Goal: Contribute content: Add original content to the website for others to see

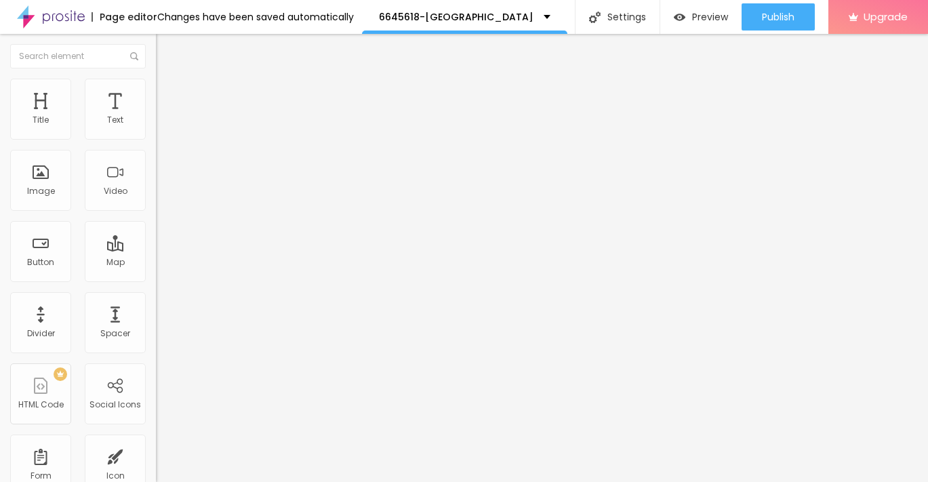
click at [156, 117] on span "Add image" at bounding box center [184, 111] width 56 height 12
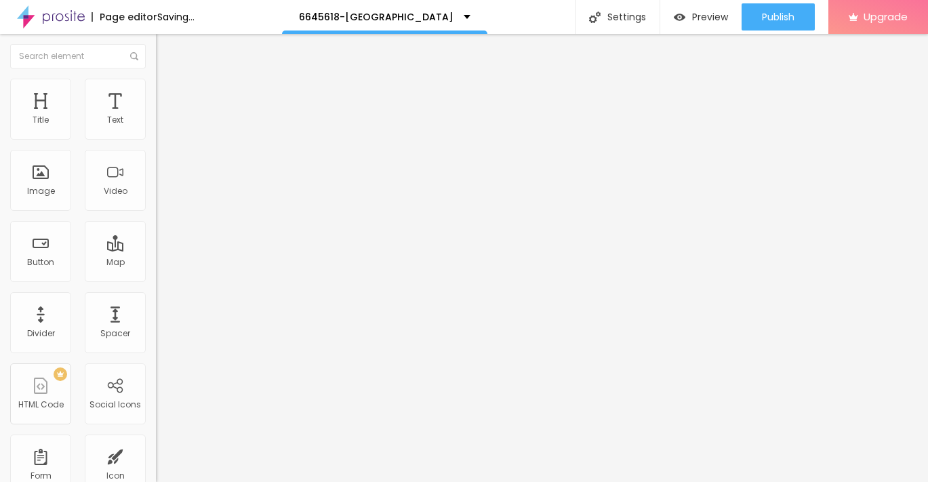
click at [156, 83] on img at bounding box center [162, 85] width 12 height 12
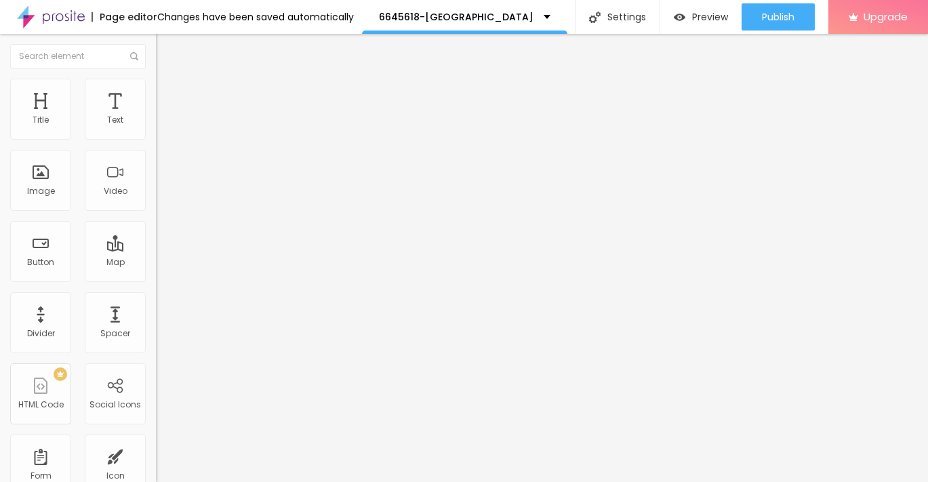
type input "85"
type input "75"
type input "60"
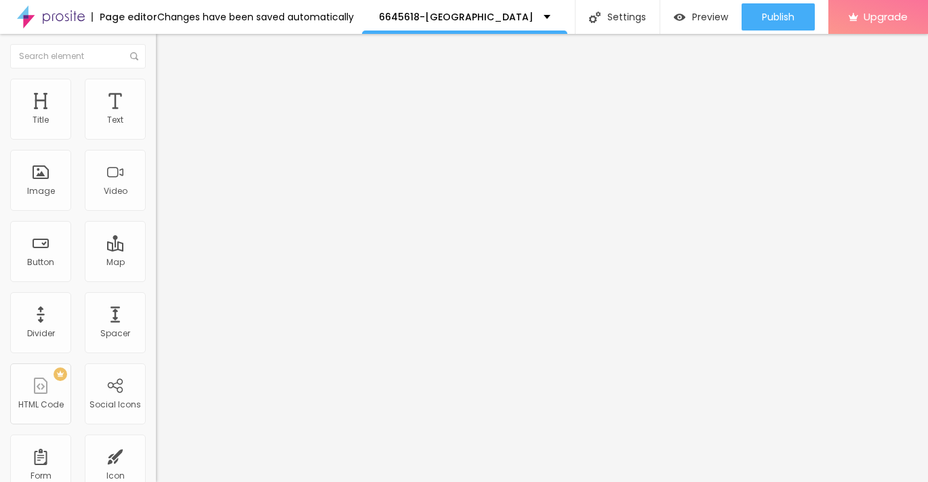
type input "60"
type input "40"
type input "30"
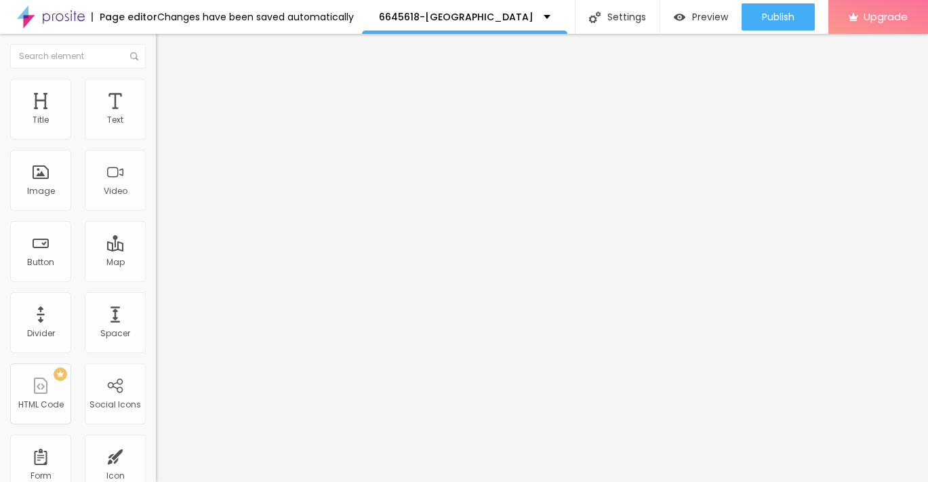
type input "20"
type input "10"
drag, startPoint x: 142, startPoint y: 144, endPoint x: -6, endPoint y: 144, distance: 147.8
type input "10"
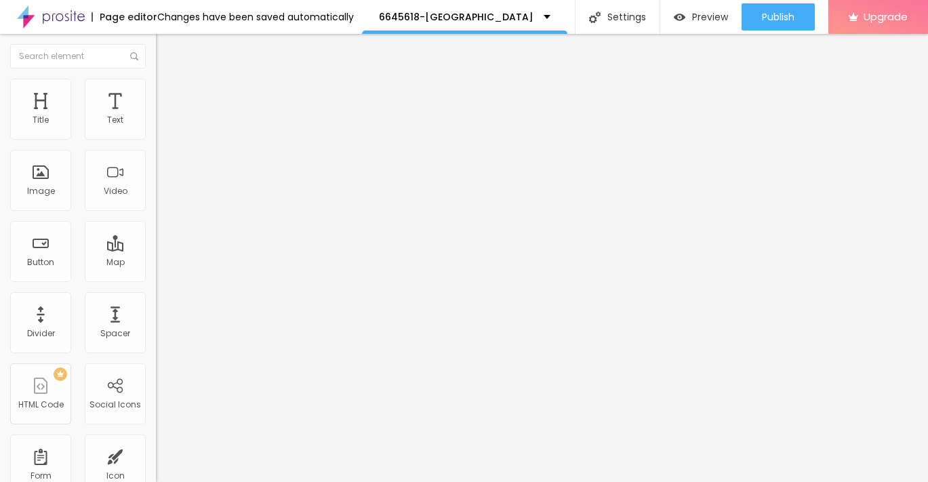
click at [156, 139] on input "range" at bounding box center [199, 133] width 87 height 11
click at [166, 47] on img "button" at bounding box center [171, 49] width 11 height 11
click at [109, 127] on div "Text" at bounding box center [115, 109] width 61 height 61
click at [117, 126] on div "Text" at bounding box center [115, 109] width 61 height 61
click at [156, 130] on button "button" at bounding box center [165, 123] width 19 height 14
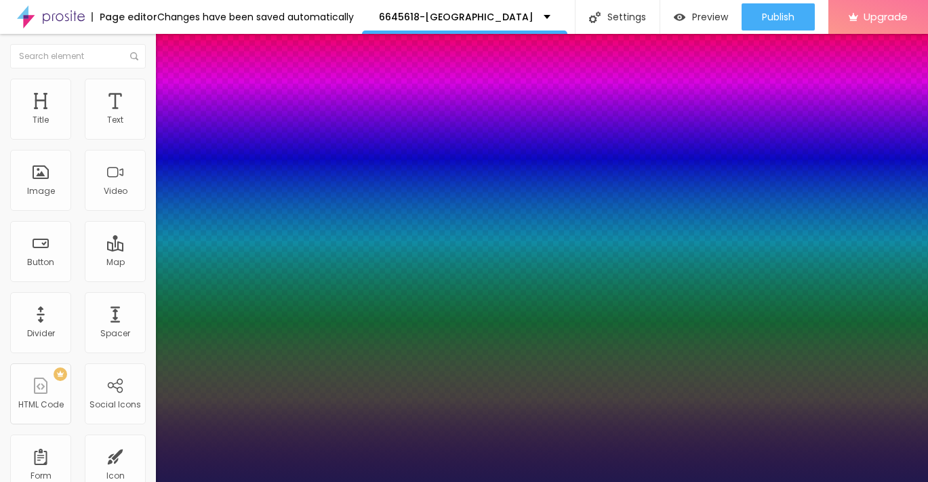
type input "1"
type input "17"
type input "1"
type input "19"
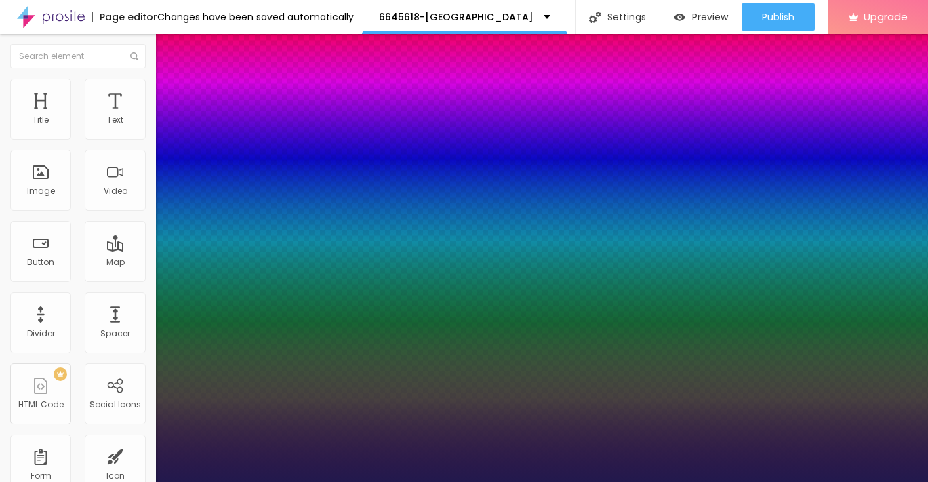
type input "19"
type input "1"
type input "20"
type input "1"
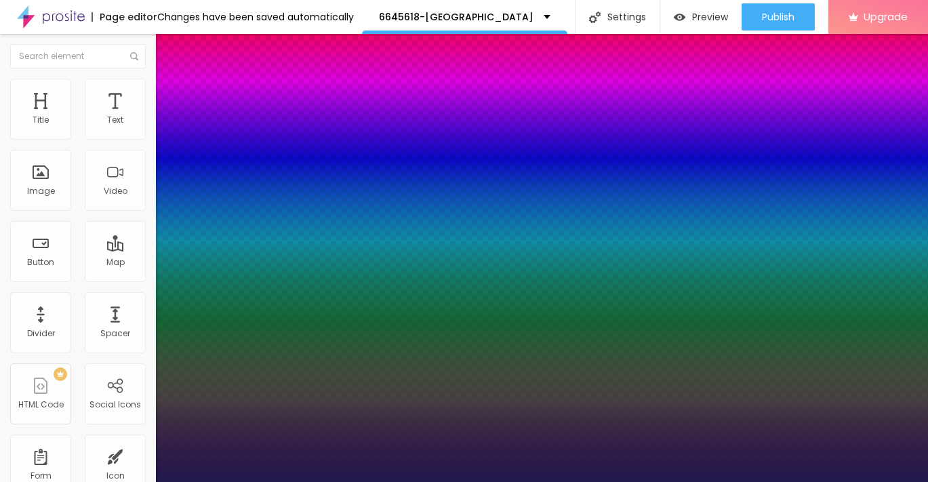
type input "21"
type input "1"
type input "22"
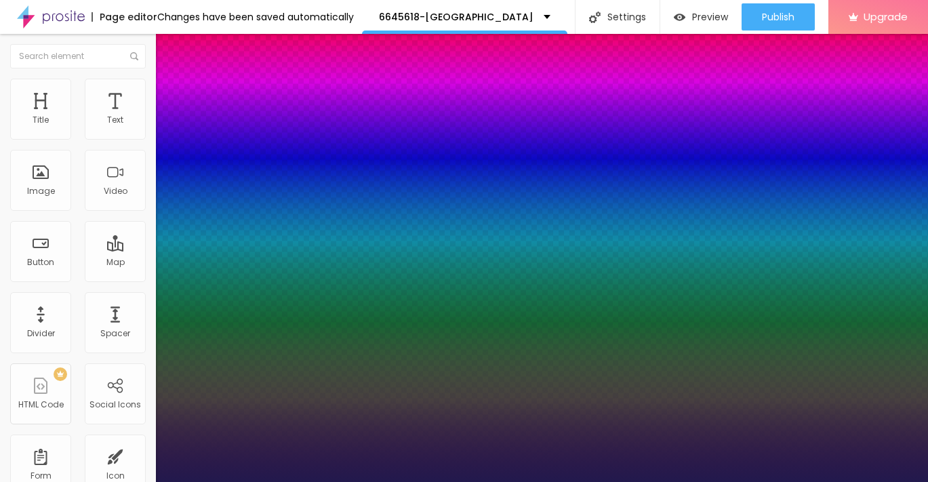
type input "1"
type input "23"
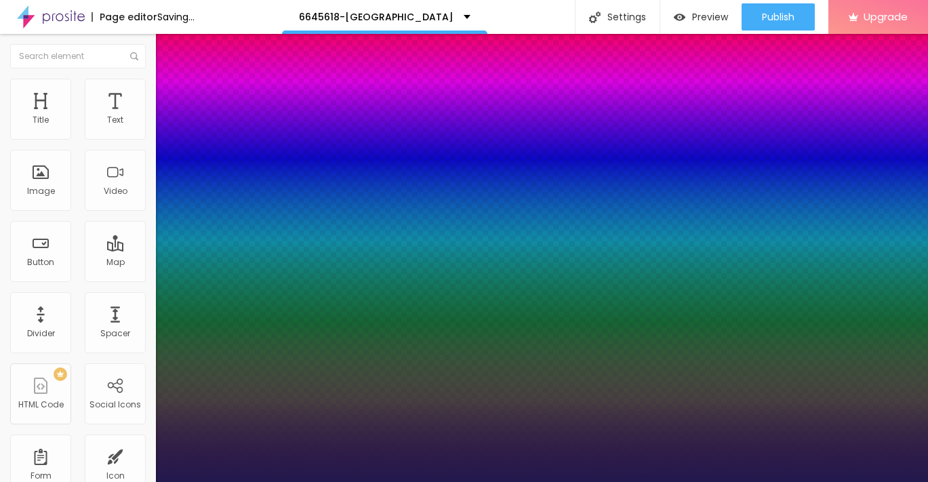
type input "1"
type input "24"
type input "1"
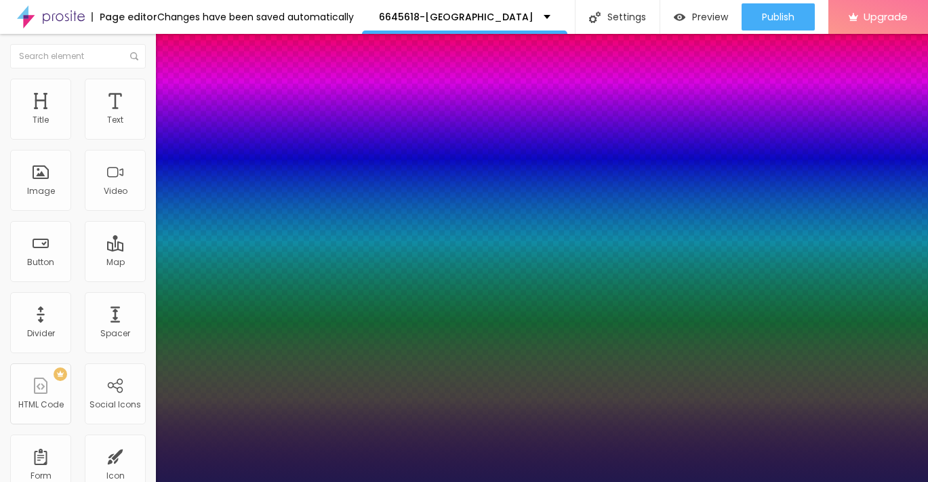
type input "25"
type input "1"
drag, startPoint x: 183, startPoint y: 232, endPoint x: 192, endPoint y: 232, distance: 9.5
type input "25"
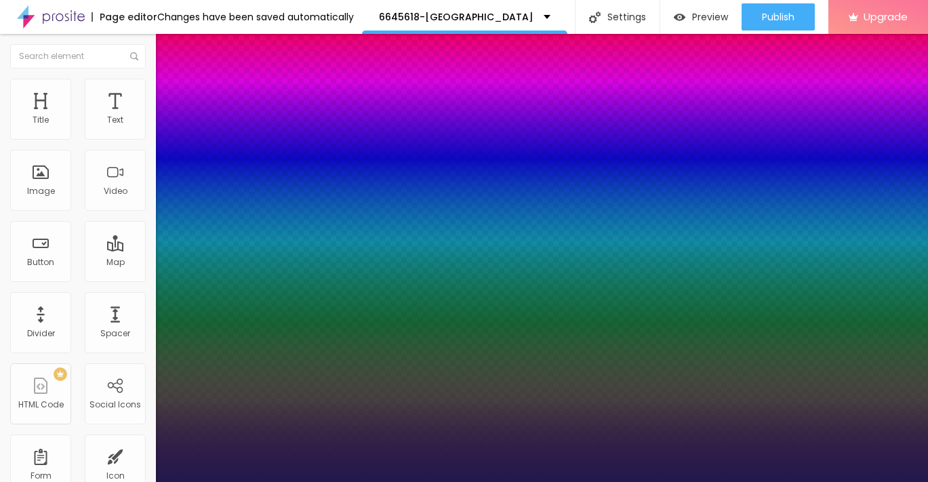
click at [408, 481] on div at bounding box center [464, 482] width 928 height 0
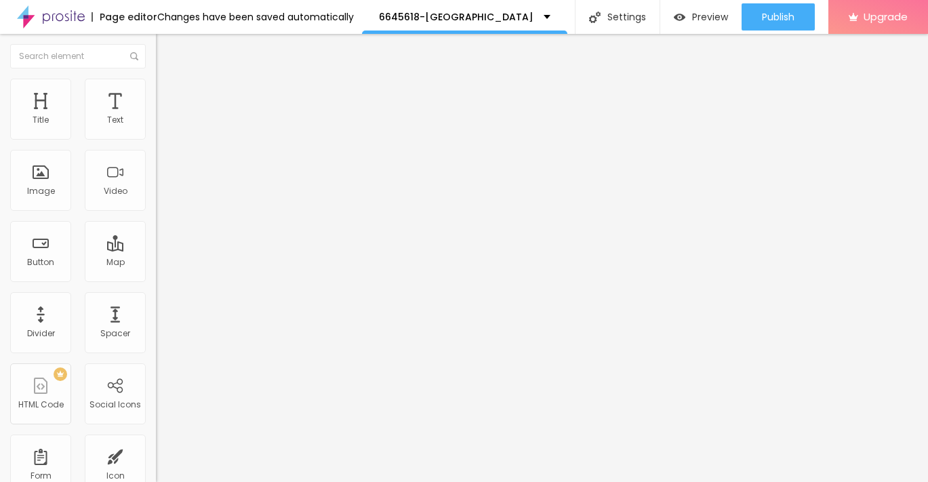
click at [166, 52] on div "Edit Text" at bounding box center [197, 49] width 62 height 11
click at [156, 127] on input "Click me" at bounding box center [237, 121] width 163 height 14
paste input "→ VIEW DOCUMENT HERE"
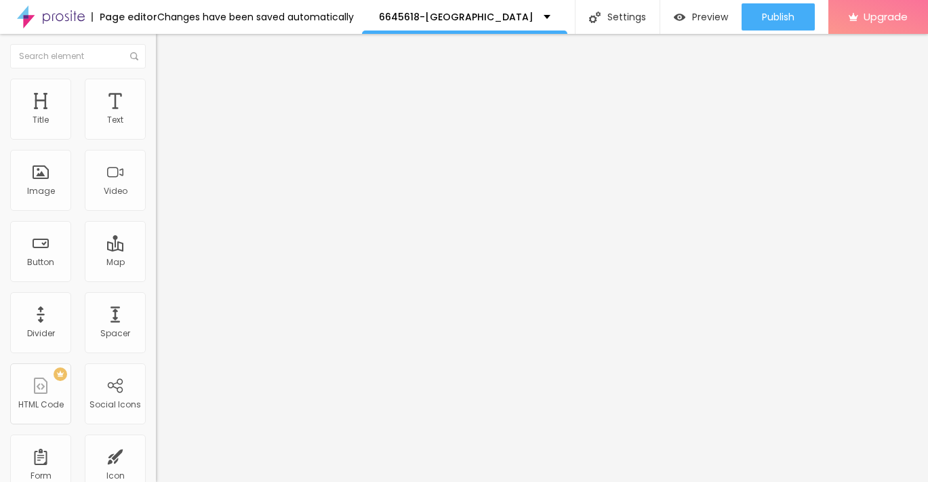
type input "→ VIEW DOCUMENT HERE"
click at [156, 92] on img at bounding box center [162, 98] width 12 height 12
type input "5"
type input "6"
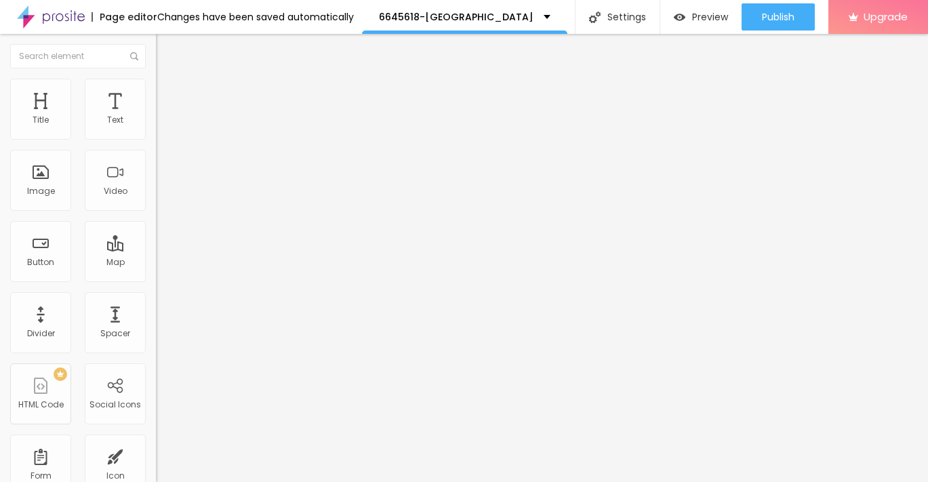
type input "6"
type input "7"
type input "8"
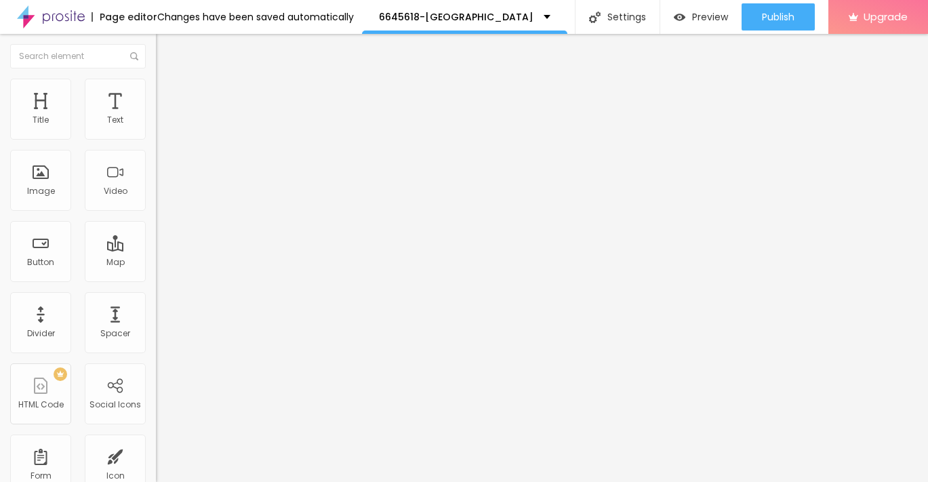
type input "9"
type input "10"
type input "11"
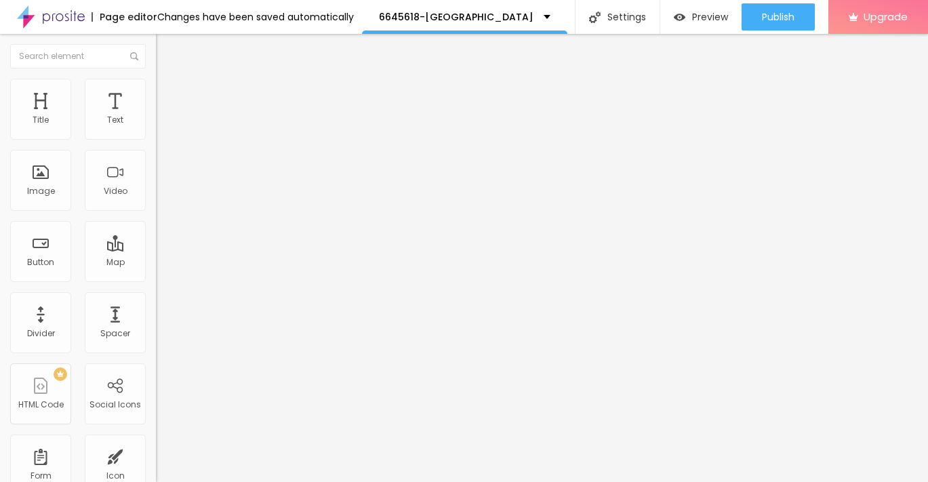
type input "11"
type input "12"
type input "13"
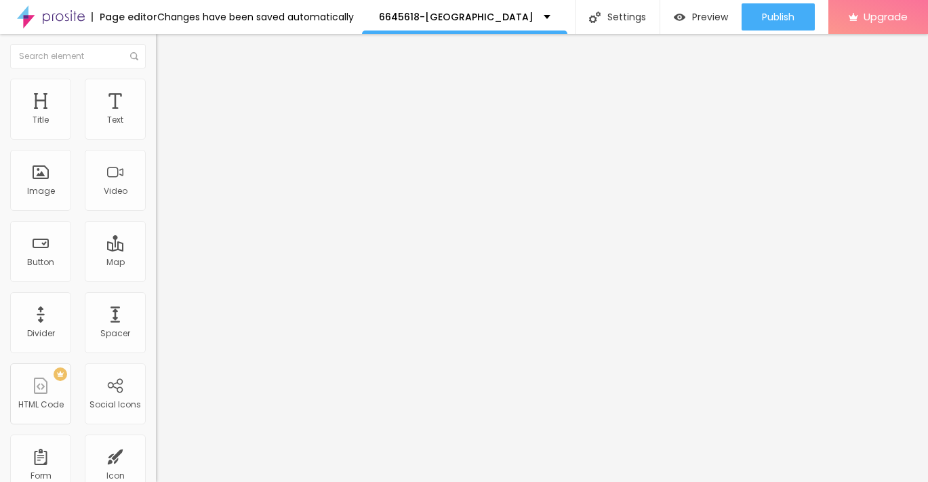
type input "14"
type input "15"
type input "16"
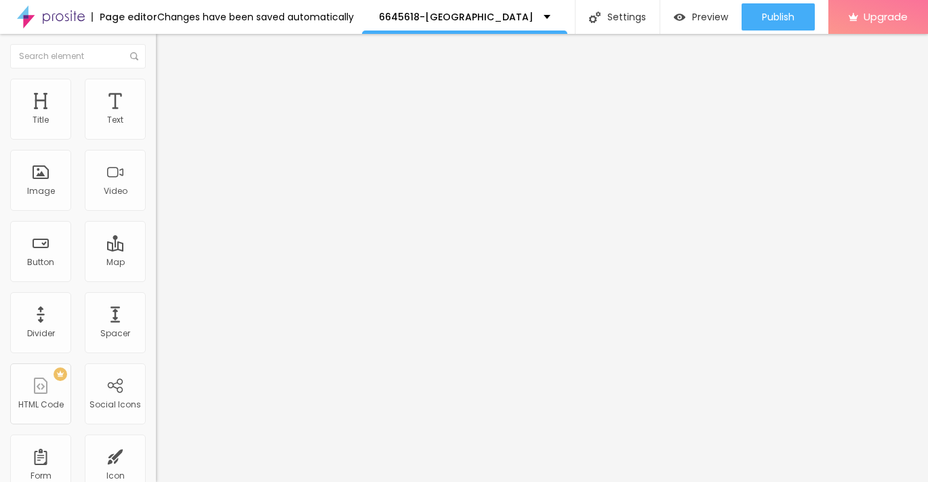
type input "16"
type input "17"
type input "18"
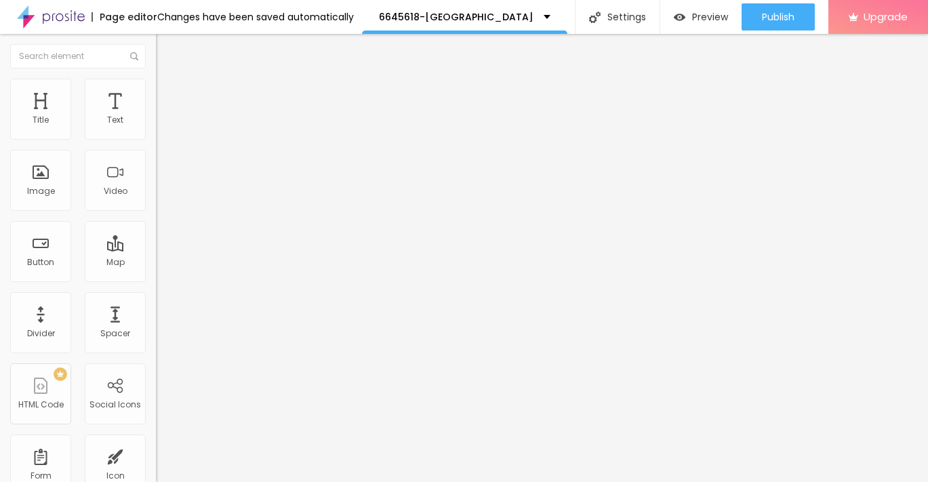
type input "19"
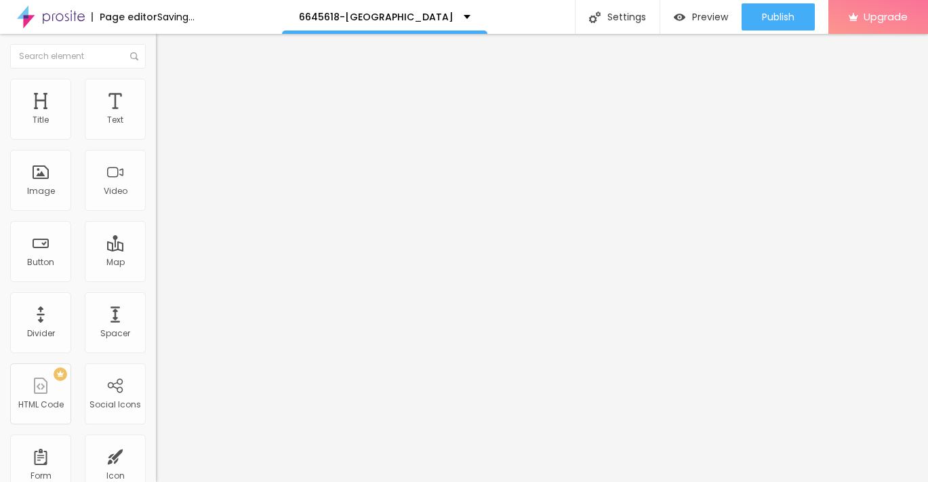
type input "20"
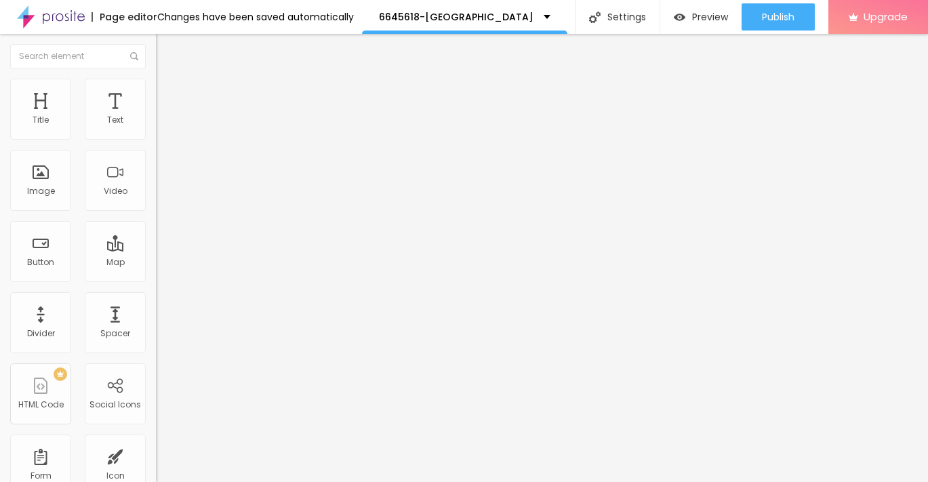
type input "21"
type input "22"
type input "23"
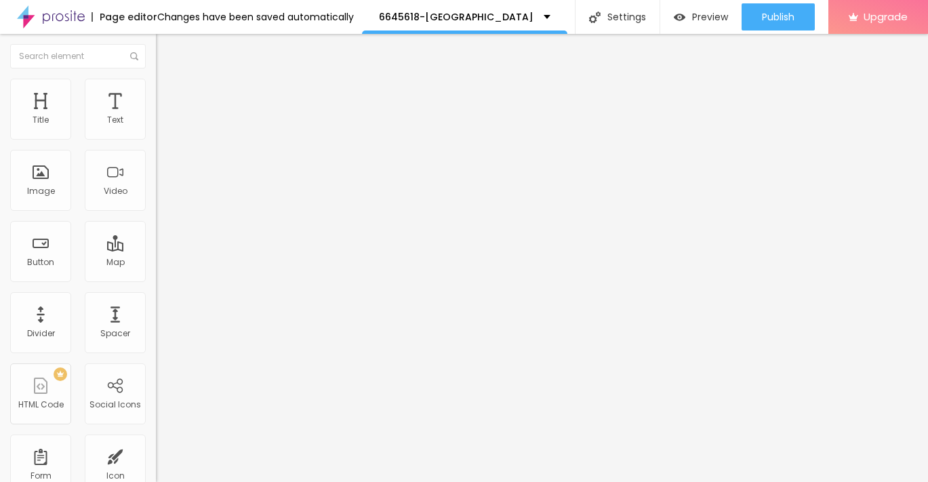
type input "23"
type input "24"
type input "25"
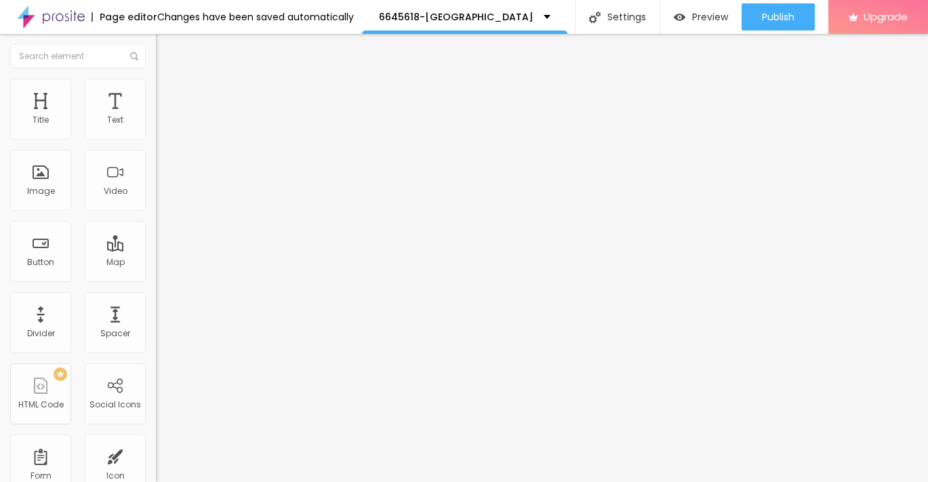
type input "24"
type input "23"
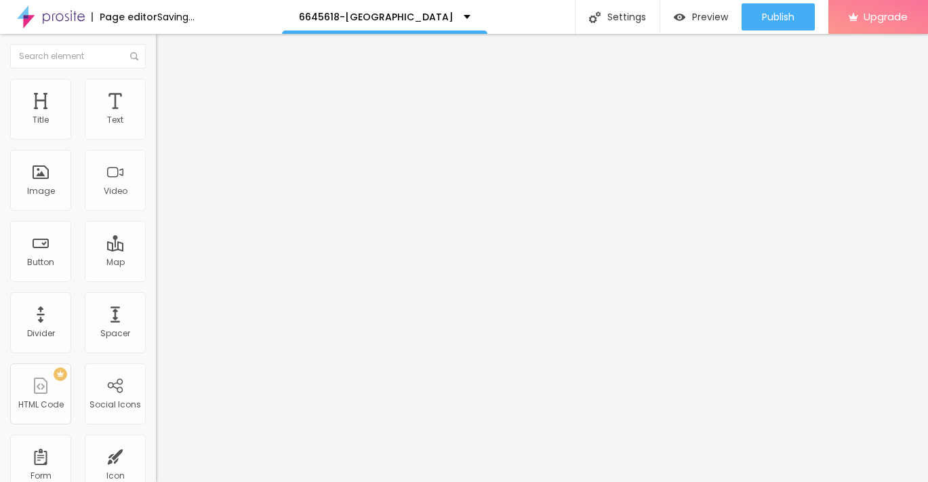
type input "22"
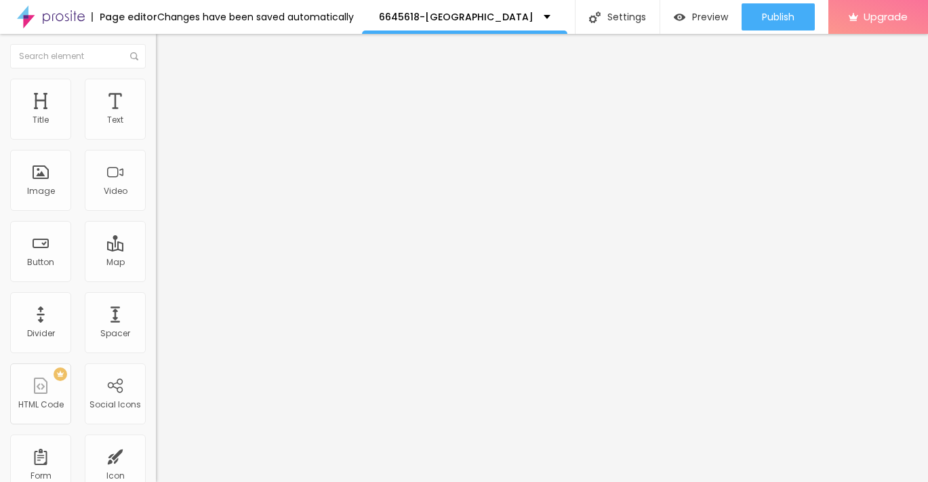
drag, startPoint x: 36, startPoint y: 133, endPoint x: 50, endPoint y: 135, distance: 14.4
type input "22"
click at [156, 263] on input "range" at bounding box center [199, 268] width 87 height 11
click at [168, 93] on span "Style" at bounding box center [178, 88] width 20 height 12
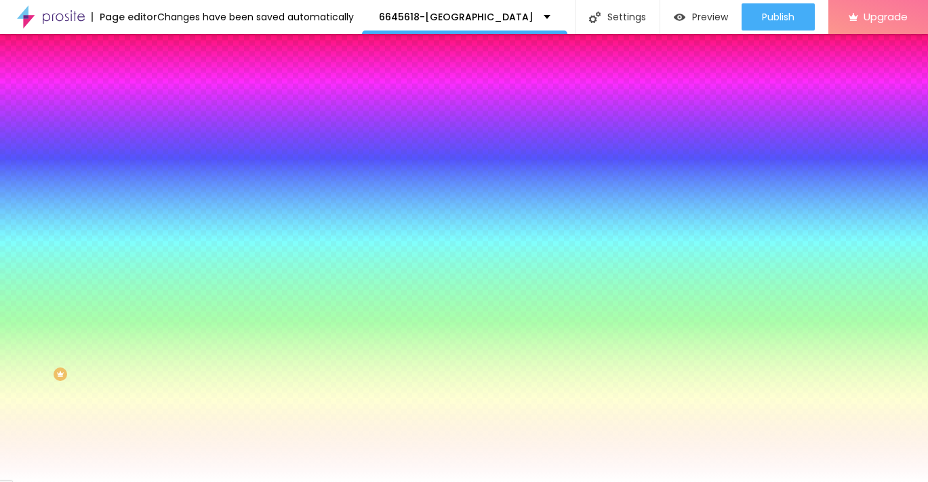
click at [156, 79] on li "Content" at bounding box center [234, 72] width 156 height 14
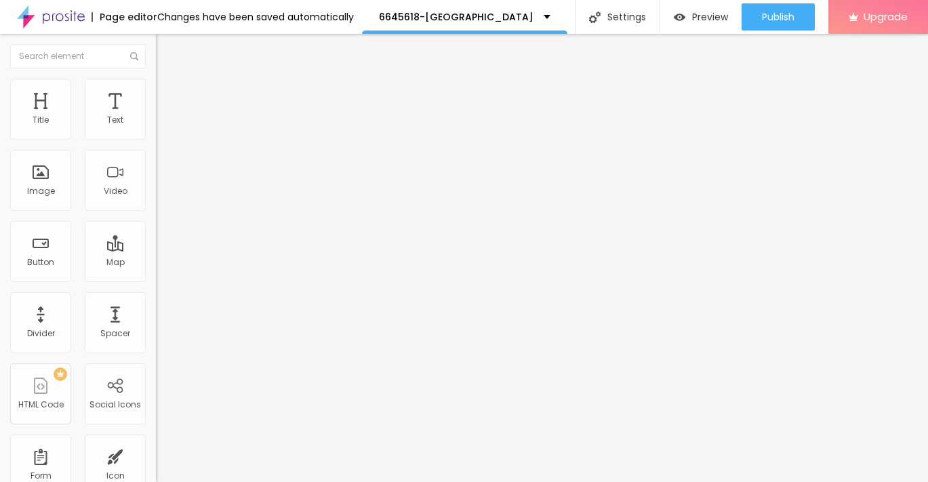
click at [156, 279] on input "https://" at bounding box center [237, 273] width 163 height 14
paste input "[URL][DOMAIN_NAME]"
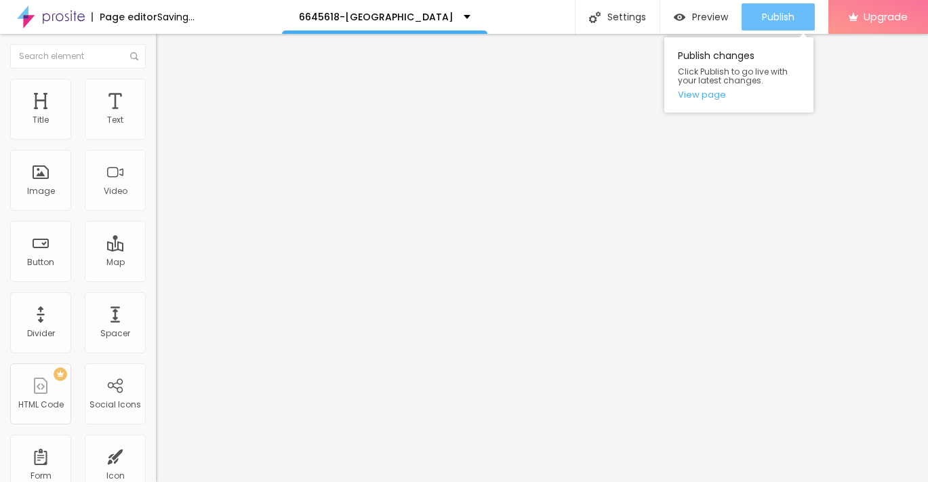
type input "[URL][DOMAIN_NAME]"
click at [792, 14] on span "Publish" at bounding box center [778, 17] width 33 height 11
